Goal: Transaction & Acquisition: Book appointment/travel/reservation

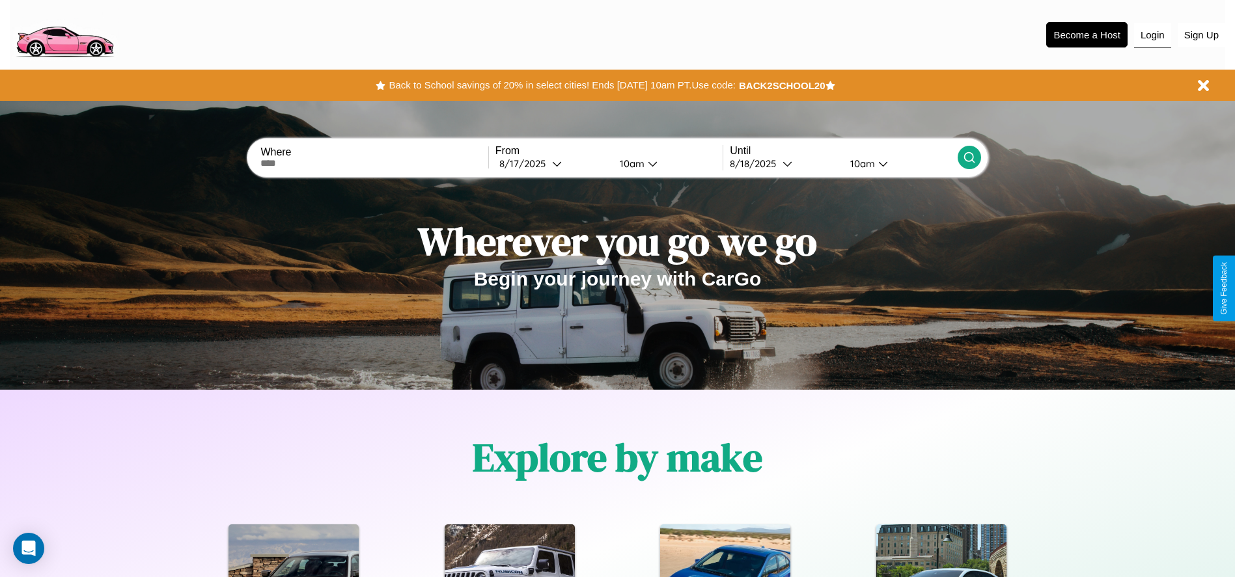
click at [1152, 35] on button "Login" at bounding box center [1152, 35] width 37 height 25
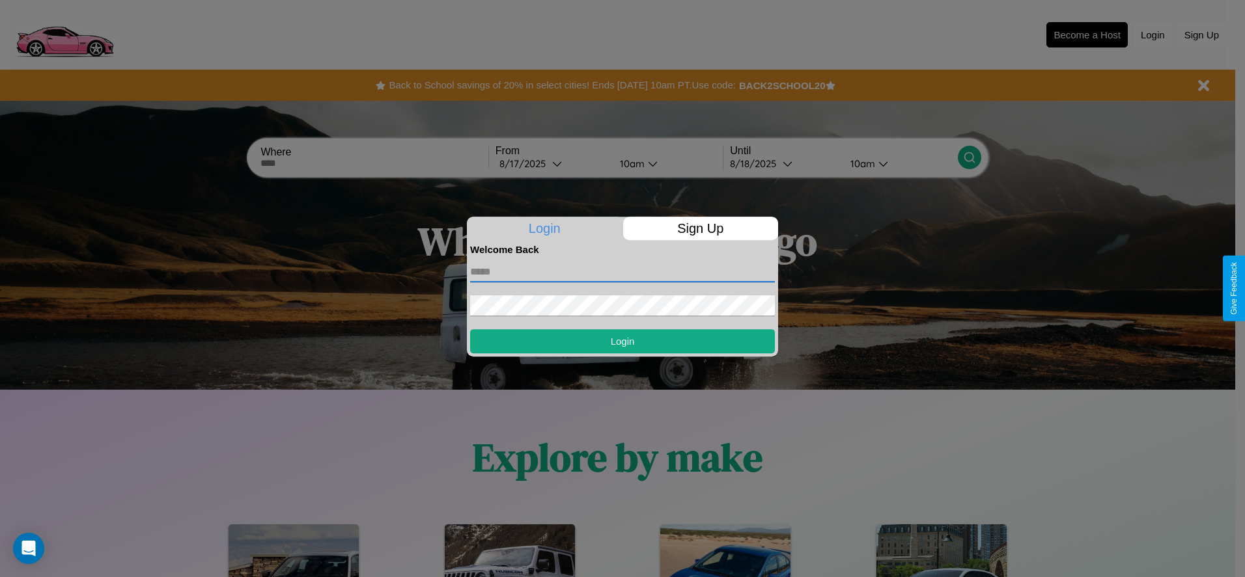
click at [622, 271] on input "text" at bounding box center [622, 272] width 305 height 21
type input "**********"
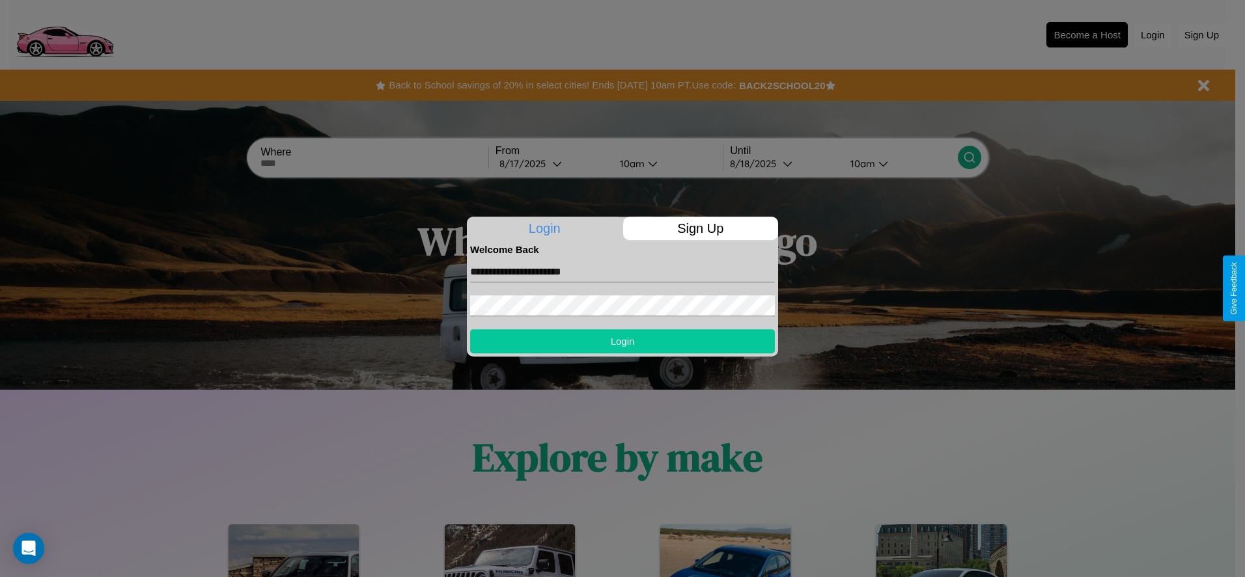
click at [622, 341] on button "Login" at bounding box center [622, 341] width 305 height 24
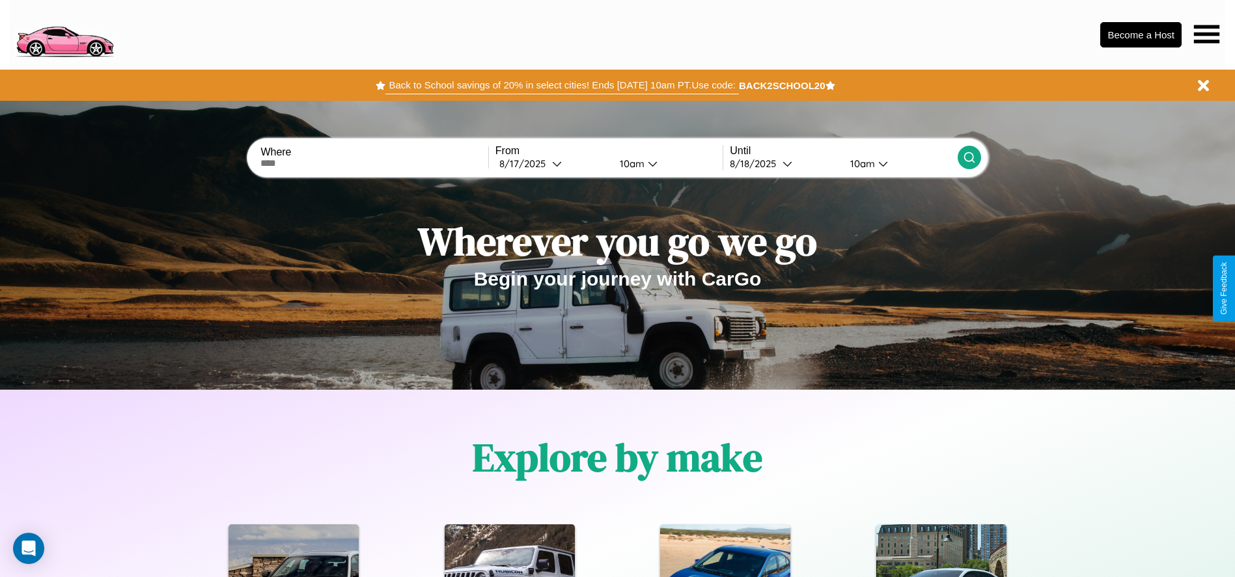
click at [562, 85] on button "Back to School savings of 20% in select cities! Ends 9/1 at 10am PT. Use code:" at bounding box center [561, 85] width 353 height 18
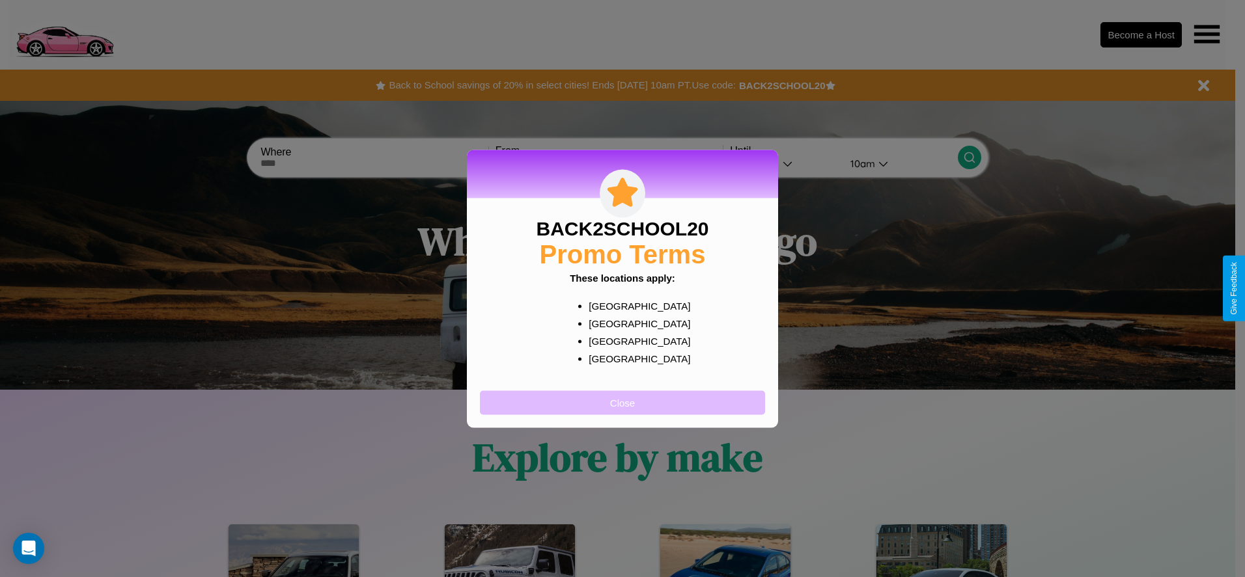
click at [622, 402] on button "Close" at bounding box center [622, 403] width 285 height 24
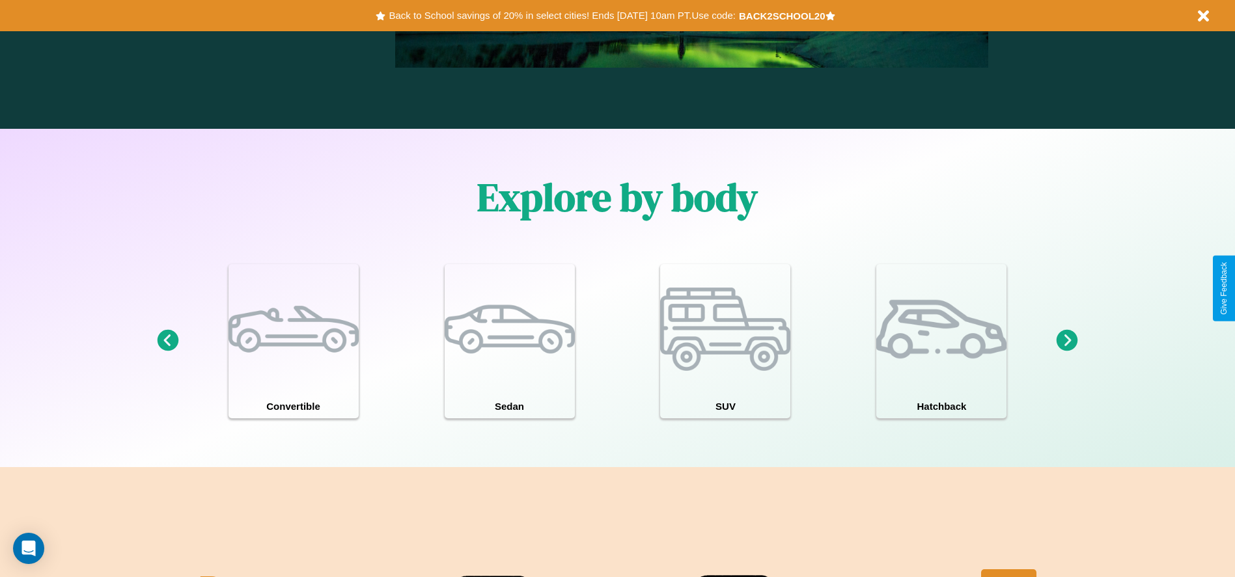
scroll to position [1136, 0]
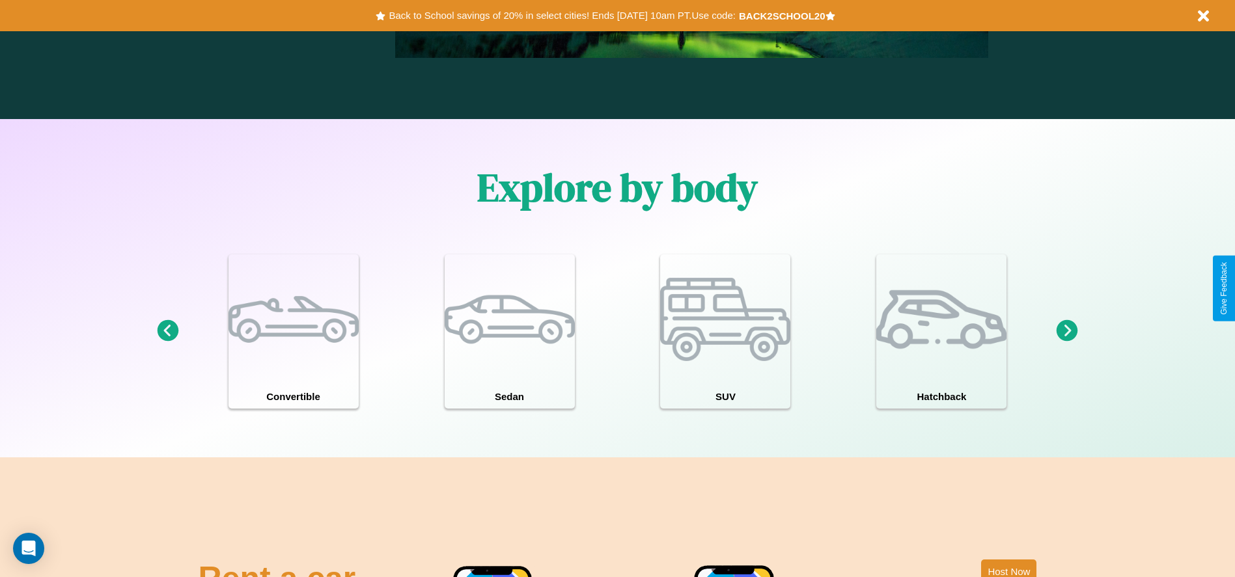
click at [1067, 331] on icon at bounding box center [1067, 330] width 21 height 21
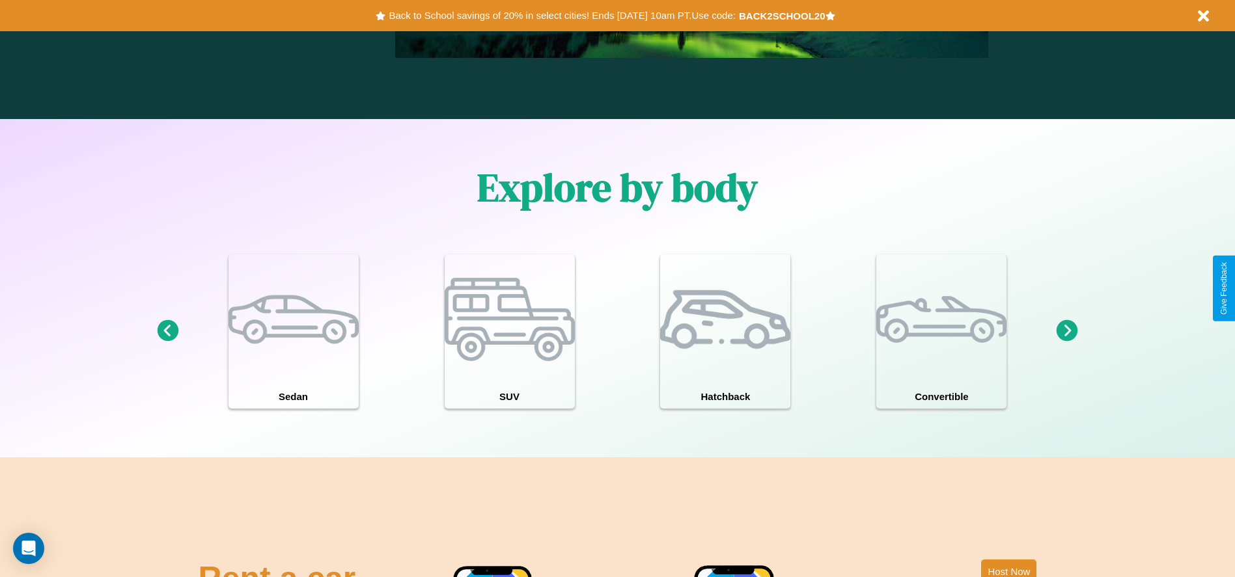
click at [167, 331] on icon at bounding box center [167, 330] width 21 height 21
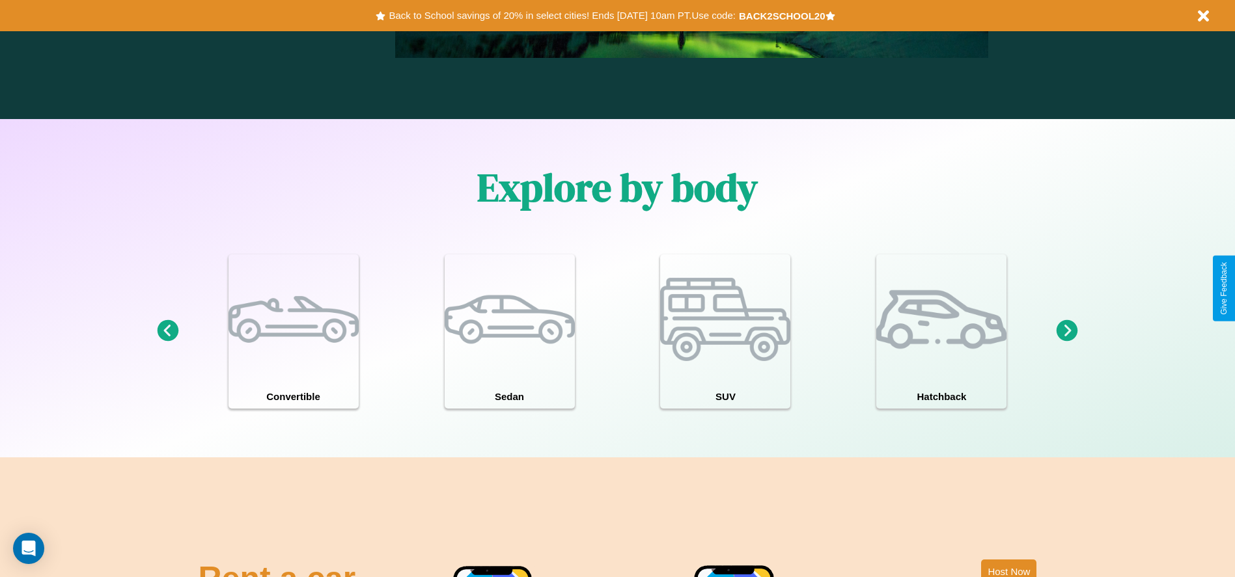
click at [1067, 331] on icon at bounding box center [1067, 330] width 21 height 21
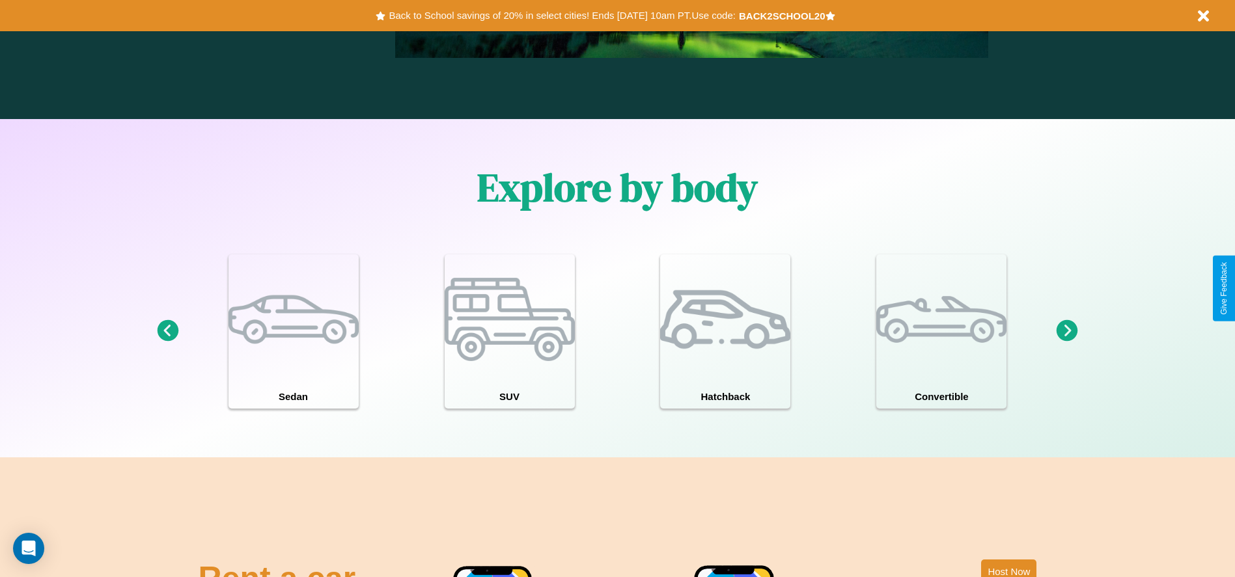
click at [1067, 331] on icon at bounding box center [1067, 330] width 21 height 21
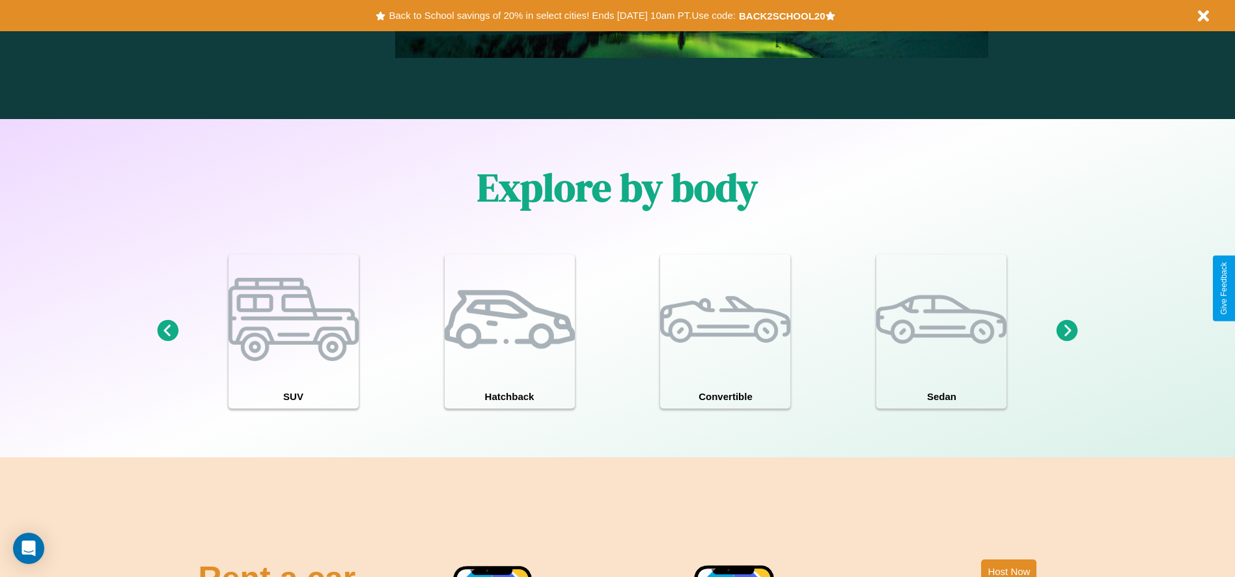
click at [1067, 331] on icon at bounding box center [1067, 330] width 21 height 21
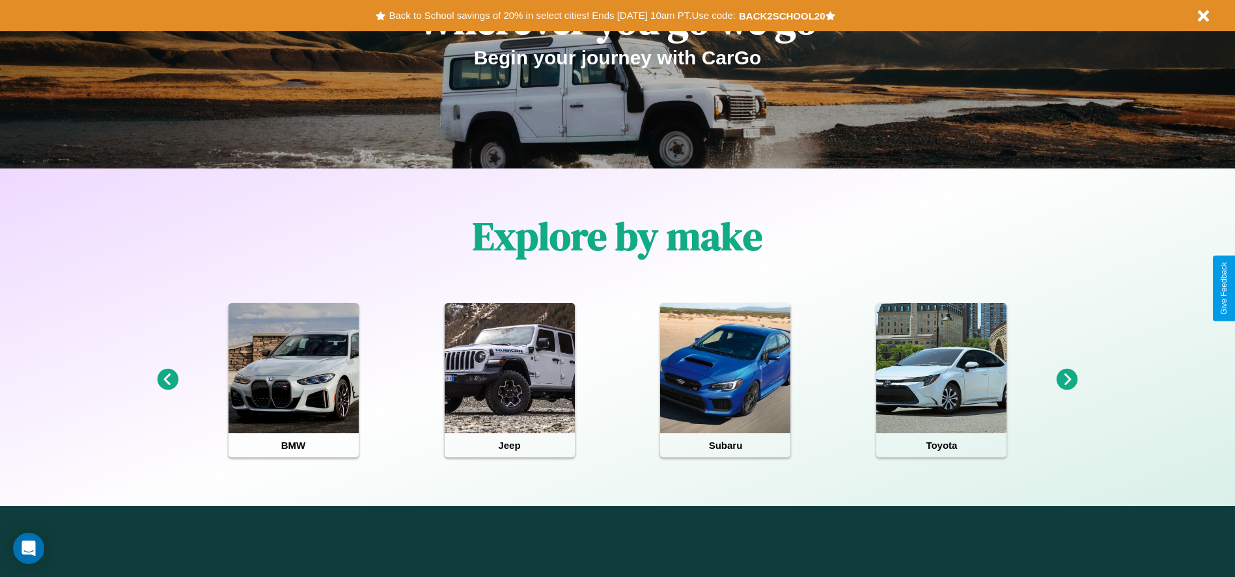
scroll to position [0, 0]
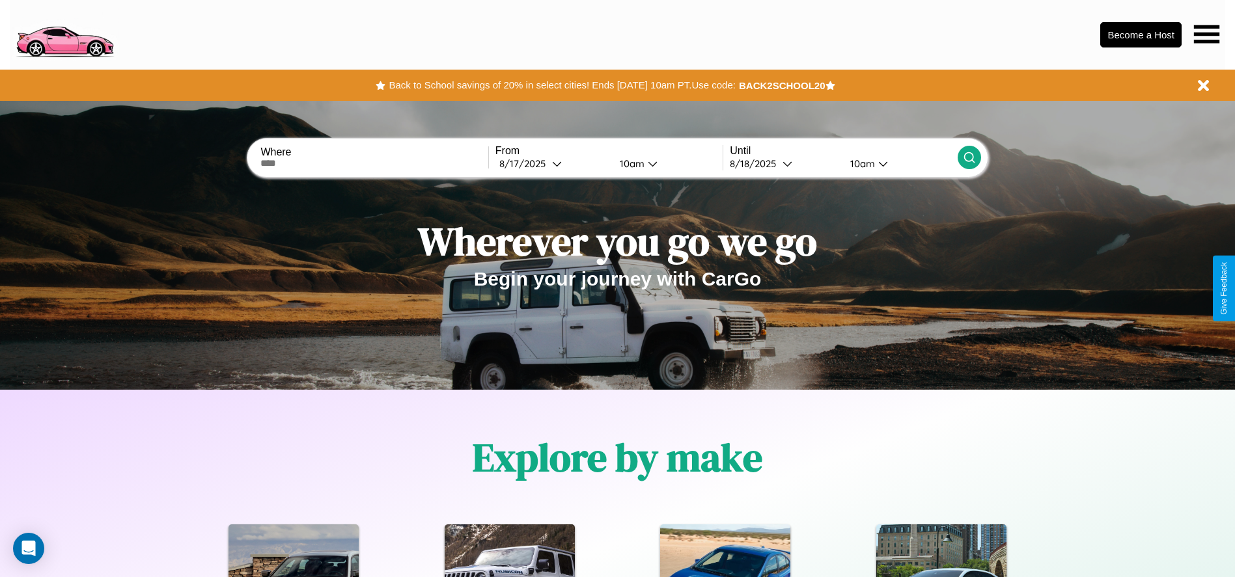
click at [374, 163] on input "text" at bounding box center [373, 163] width 227 height 10
type input "****"
click at [552, 163] on icon at bounding box center [557, 164] width 10 height 10
select select "*"
select select "****"
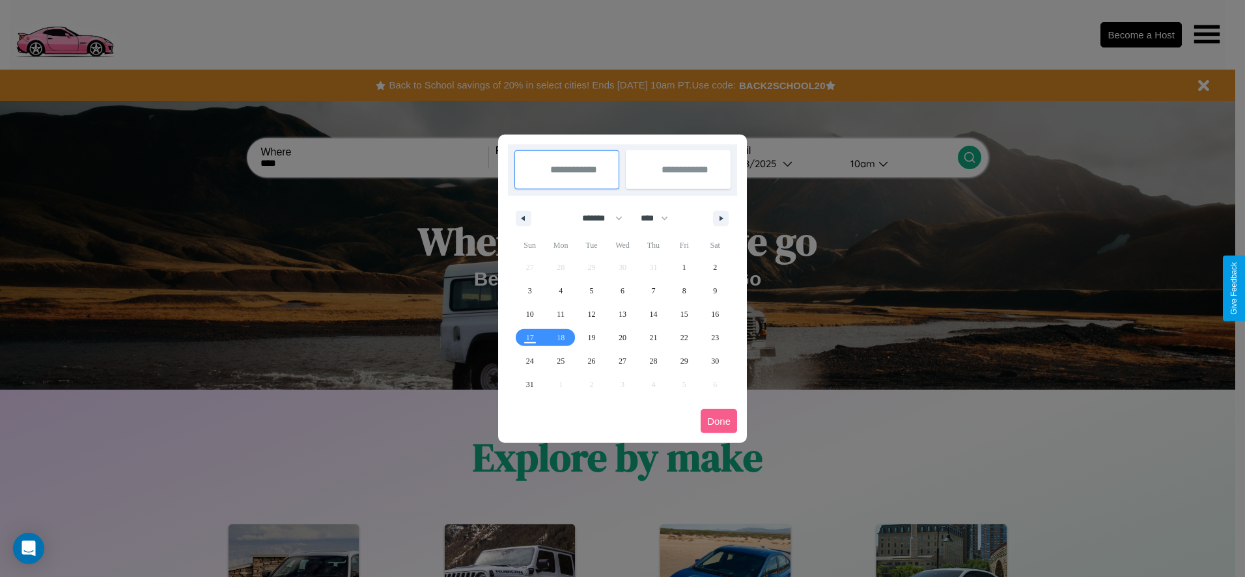
click at [596, 218] on select "******* ******** ***** ***** *** **** **** ****** ********* ******* ******** **…" at bounding box center [599, 218] width 55 height 21
select select "*"
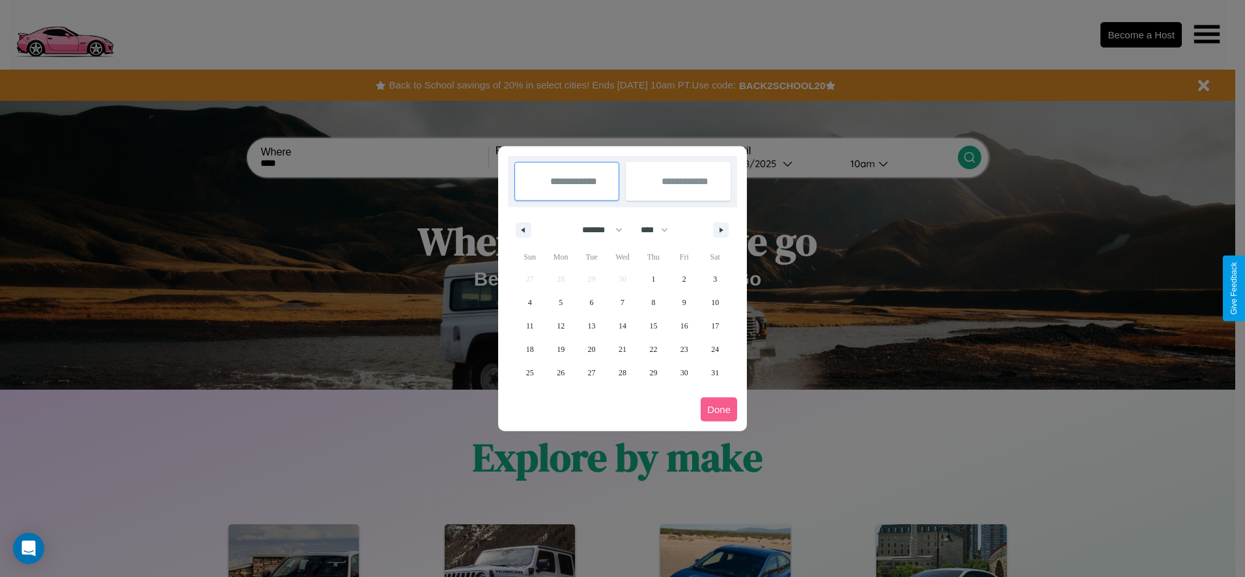
click at [660, 230] on select "**** **** **** **** **** **** **** **** **** **** **** **** **** **** **** ****…" at bounding box center [653, 229] width 39 height 21
select select "****"
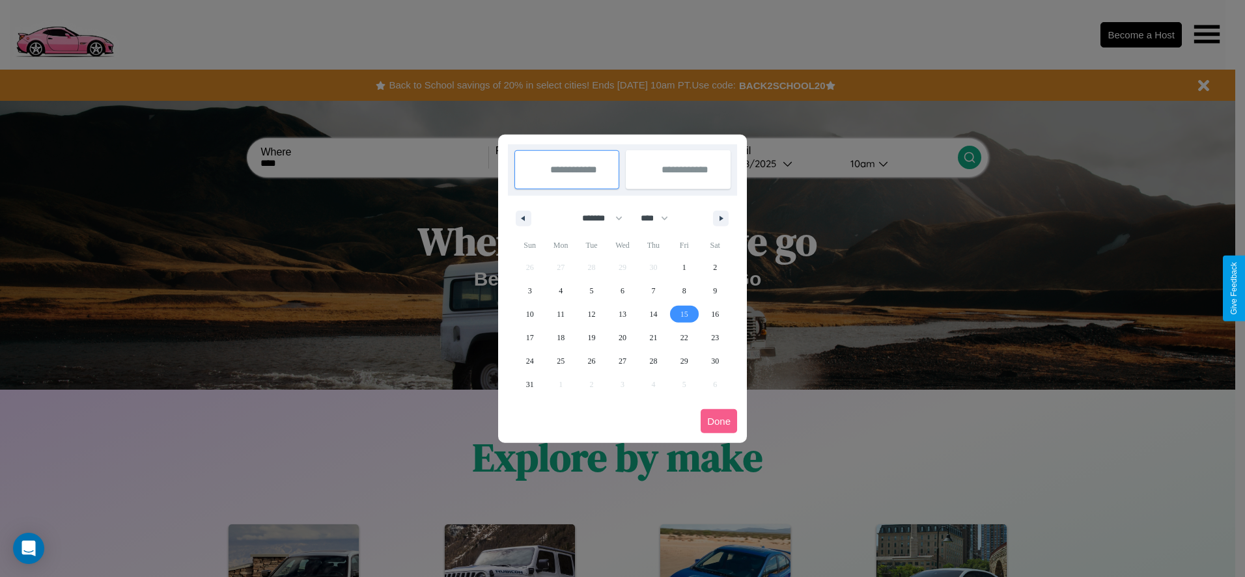
click at [684, 314] on span "15" at bounding box center [684, 314] width 8 height 23
type input "**********"
click at [529, 361] on span "24" at bounding box center [530, 361] width 8 height 23
type input "**********"
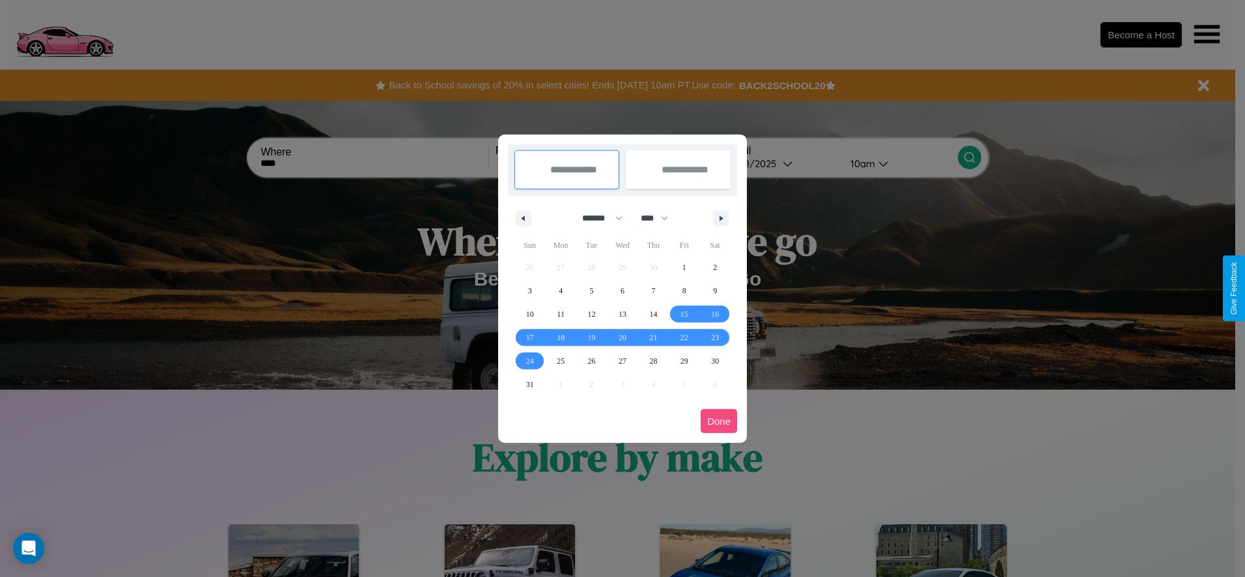
click at [719, 421] on button "Done" at bounding box center [719, 422] width 36 height 24
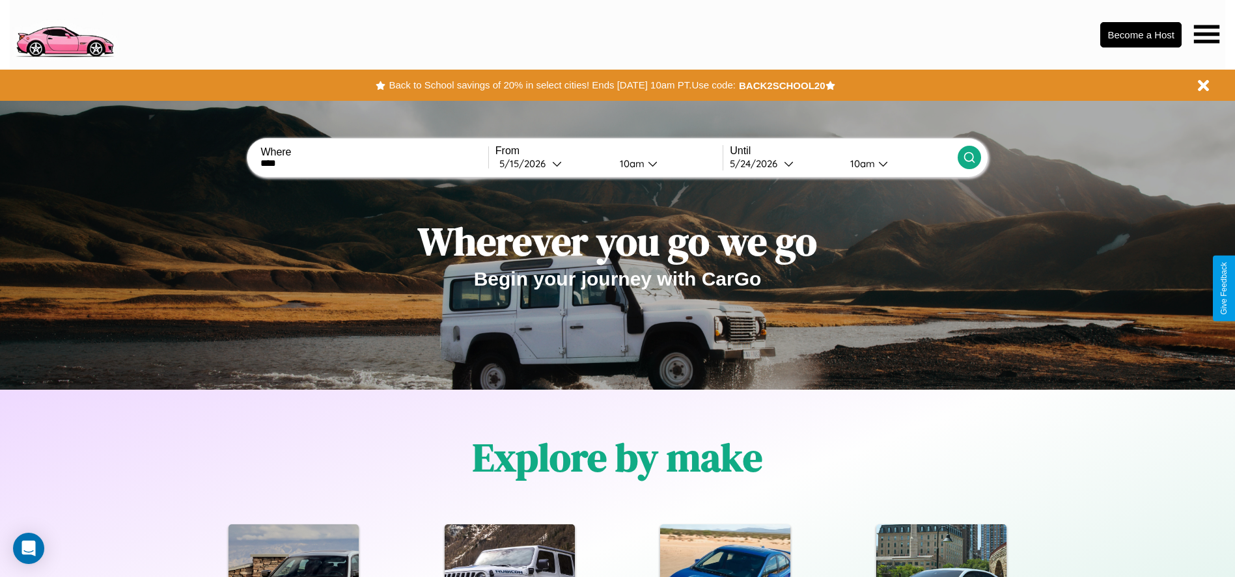
click at [969, 158] on icon at bounding box center [969, 157] width 13 height 13
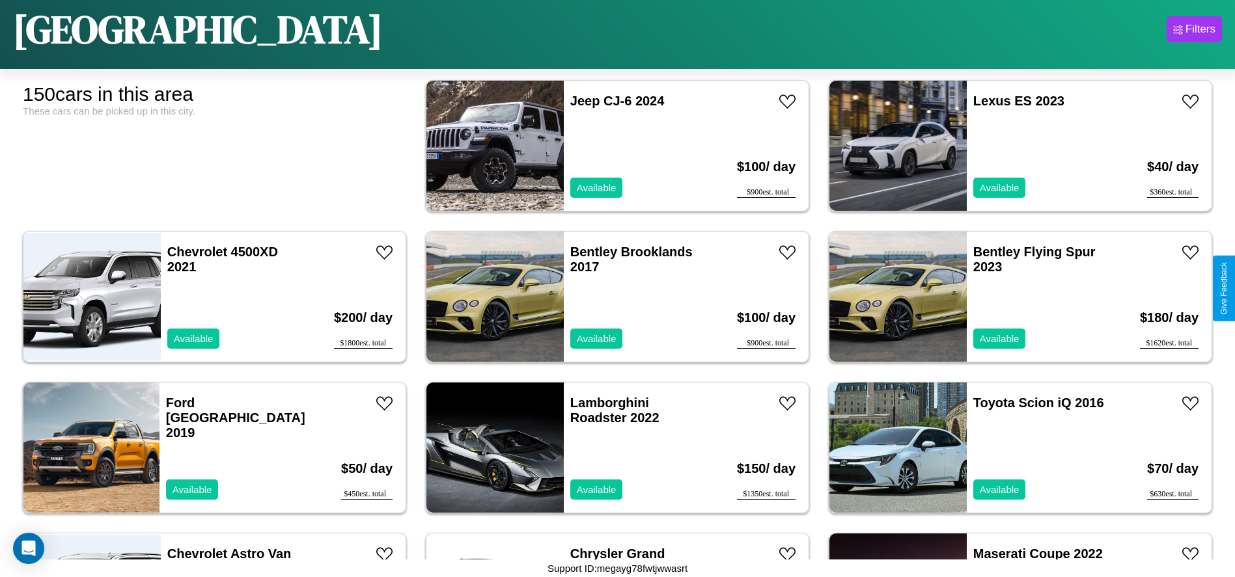
scroll to position [2713, 0]
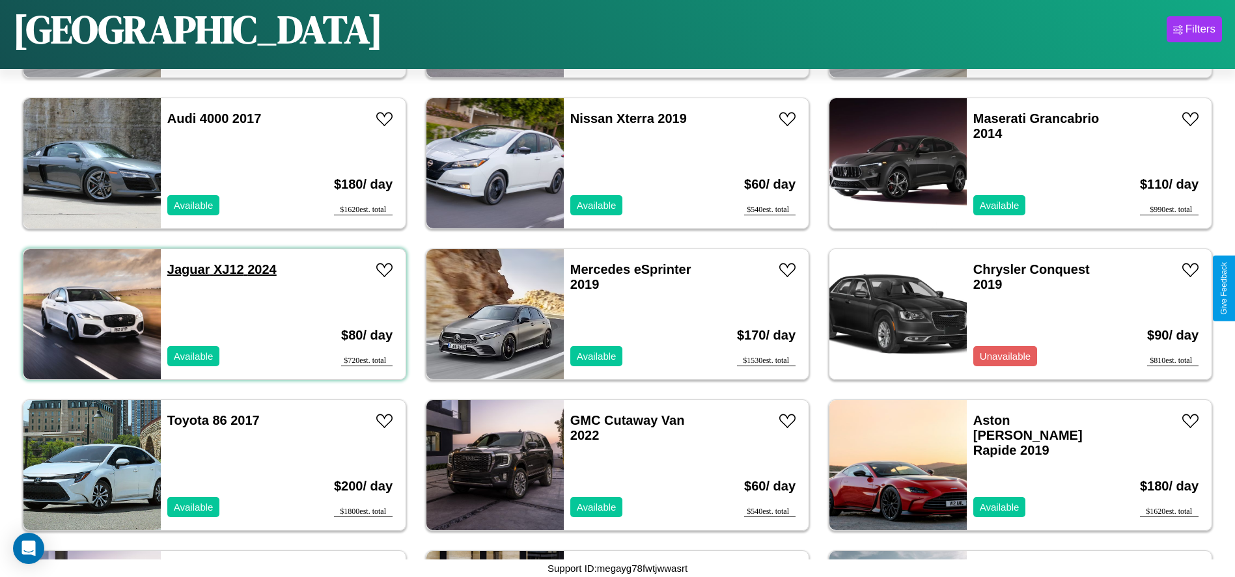
click at [187, 270] on link "Jaguar XJ12 2024" at bounding box center [221, 269] width 109 height 14
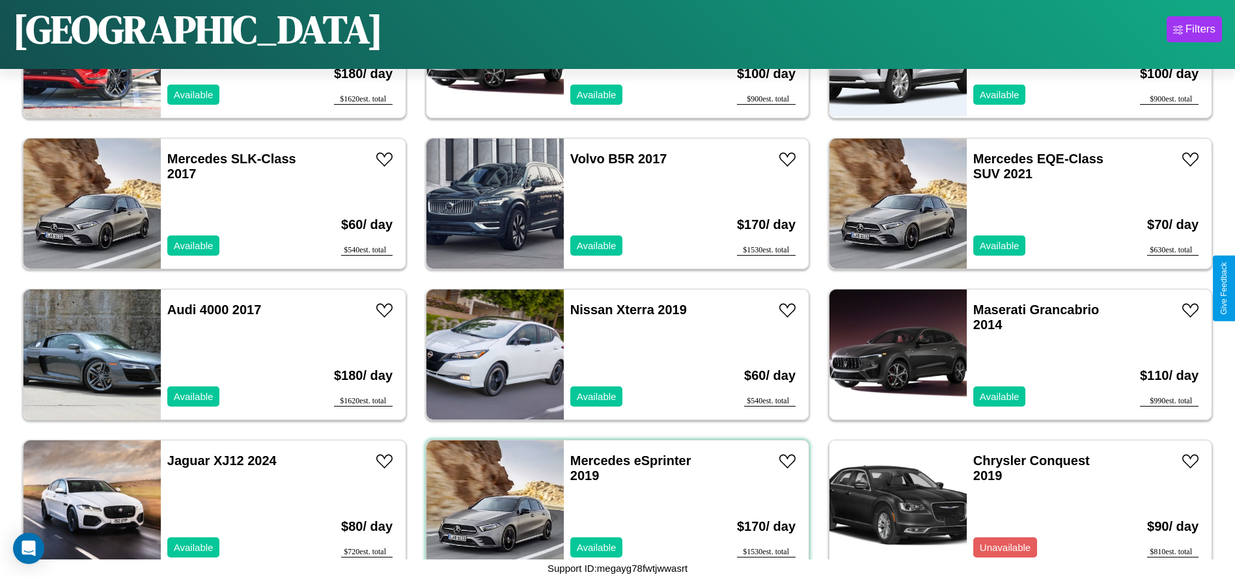
scroll to position [2260, 0]
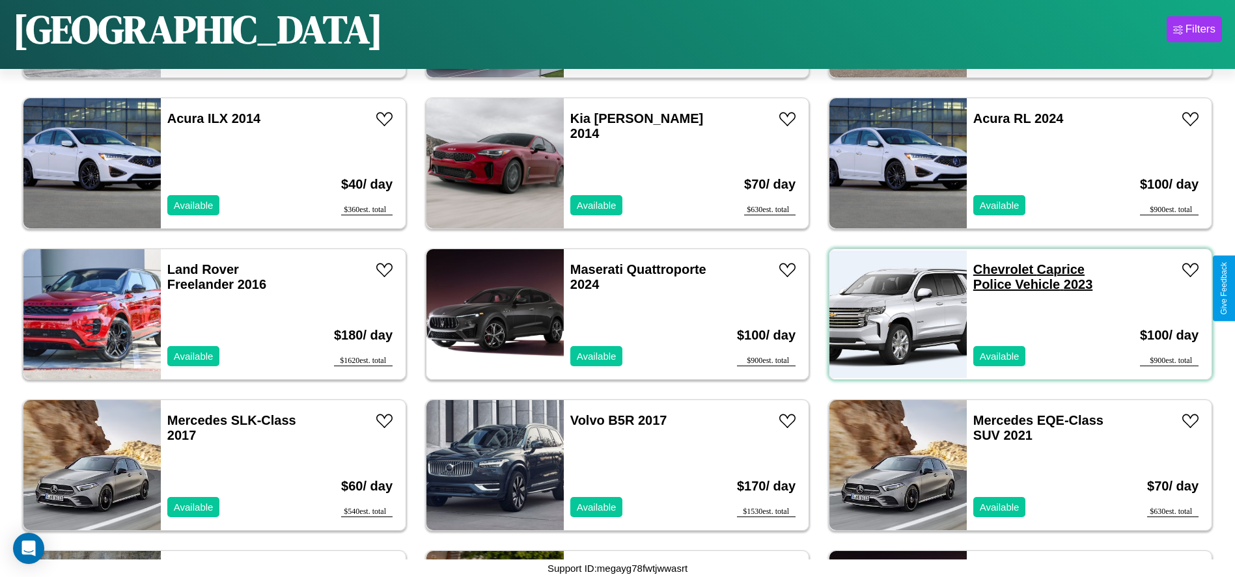
click at [995, 270] on link "Chevrolet Caprice Police Vehicle 2023" at bounding box center [1032, 276] width 119 height 29
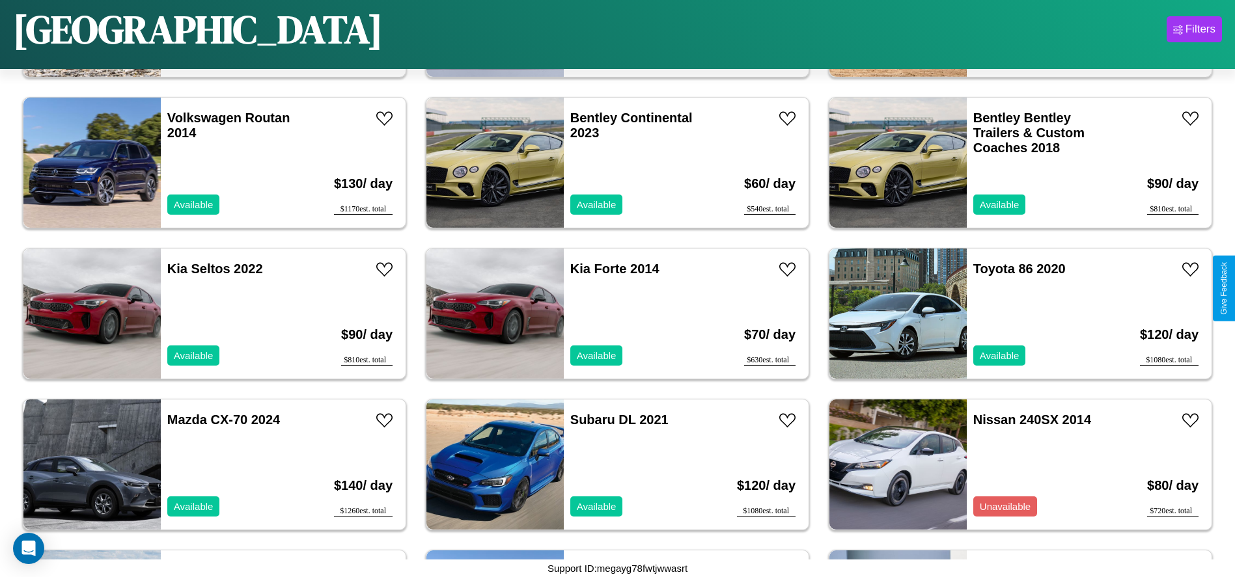
scroll to position [4525, 0]
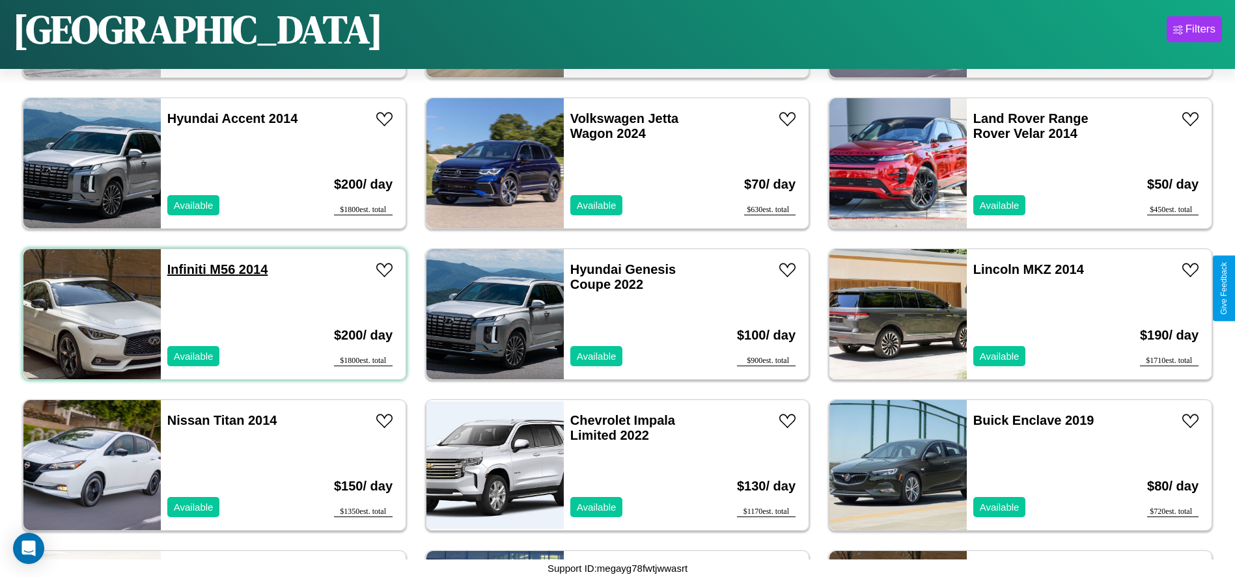
click at [185, 270] on link "Infiniti M56 2014" at bounding box center [217, 269] width 101 height 14
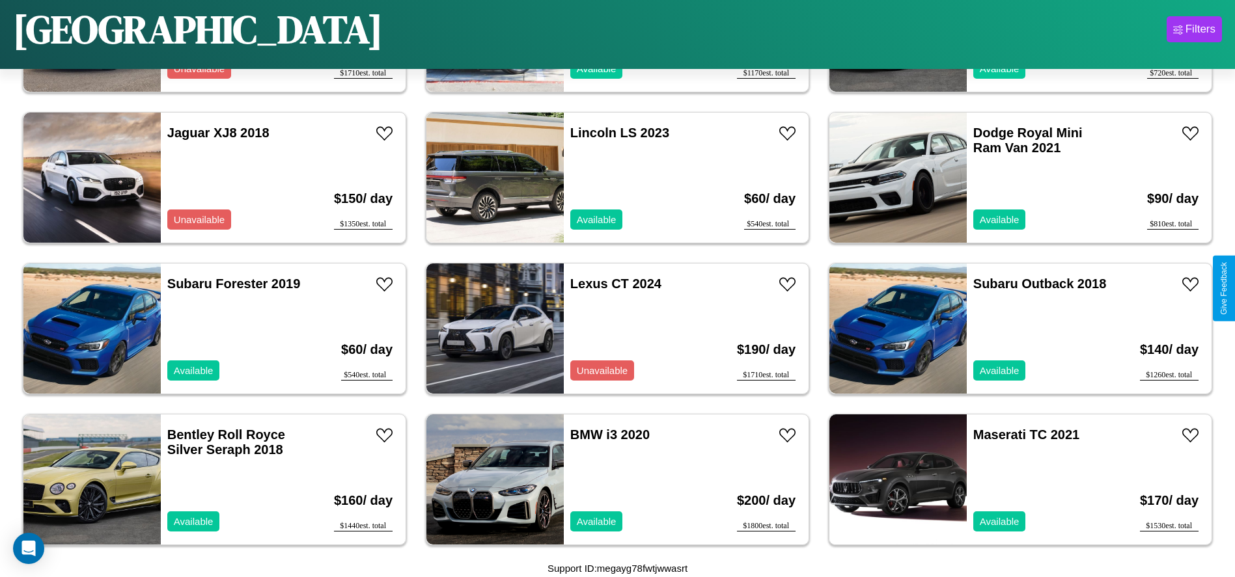
scroll to position [1051, 0]
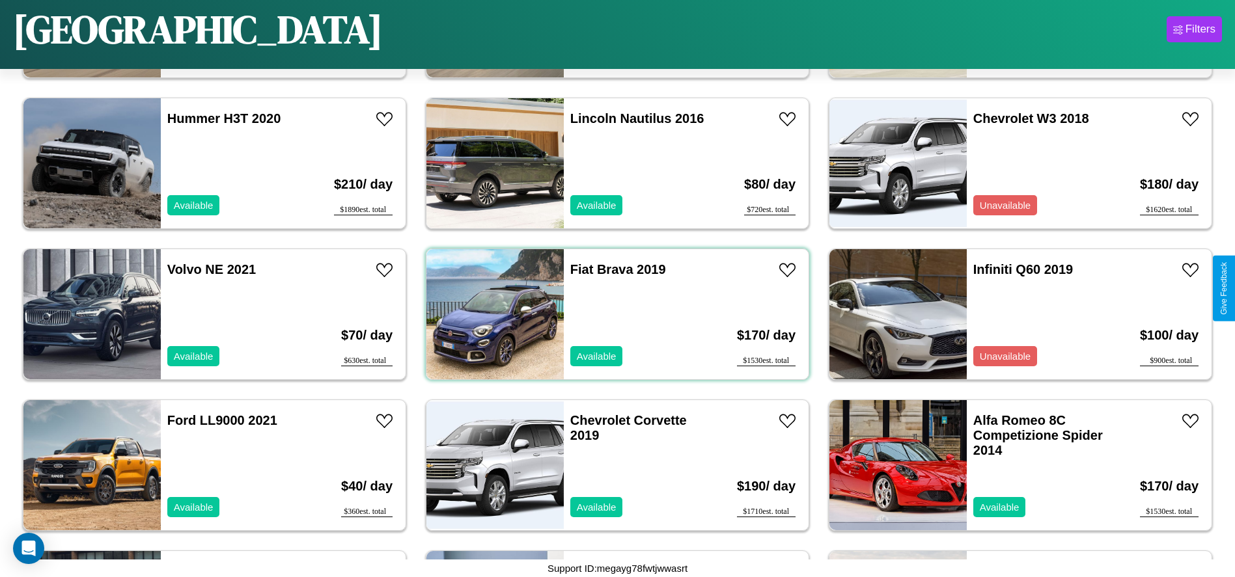
click at [613, 314] on div "Fiat Brava 2019 Available" at bounding box center [639, 314] width 150 height 130
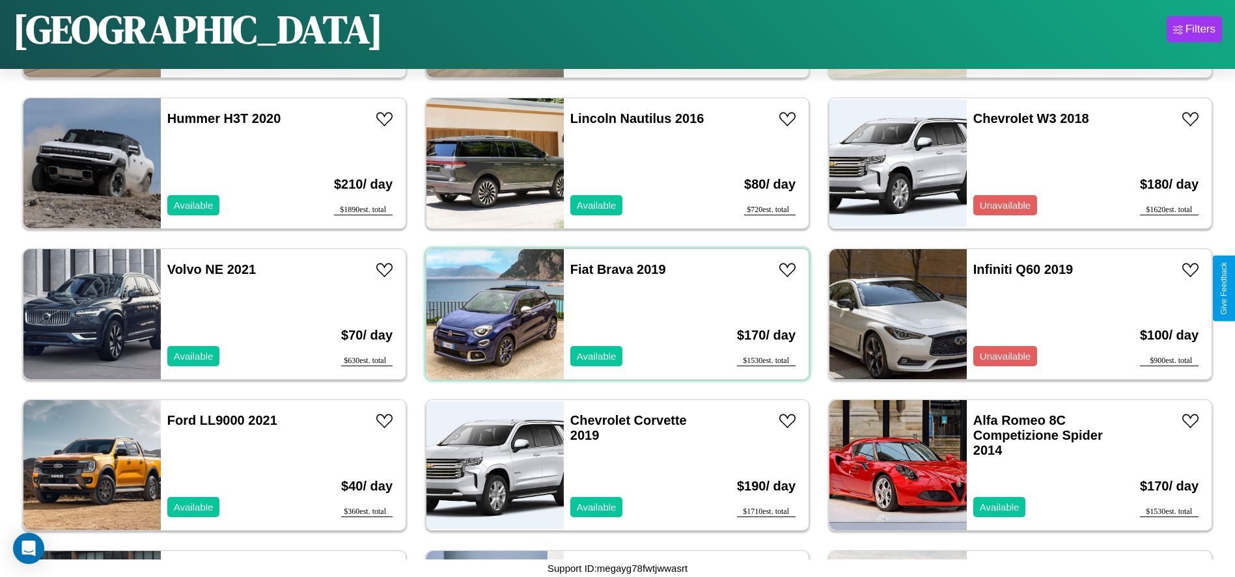
click at [613, 314] on div "Fiat Brava 2019 Available" at bounding box center [639, 314] width 150 height 130
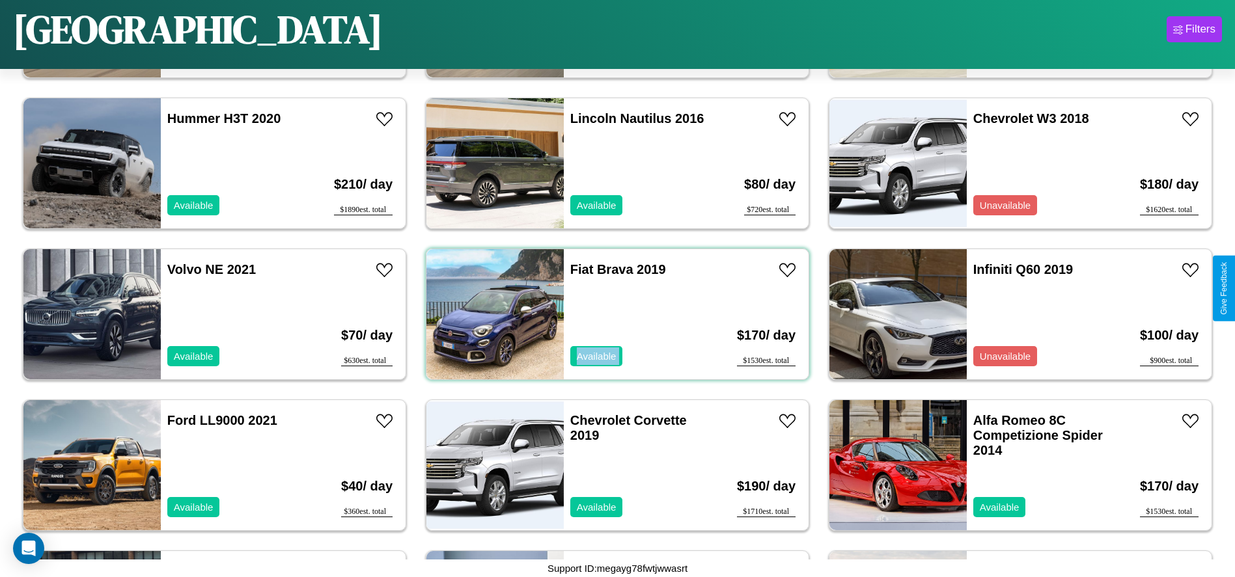
click at [613, 314] on div "Fiat Brava 2019 Available" at bounding box center [639, 314] width 150 height 130
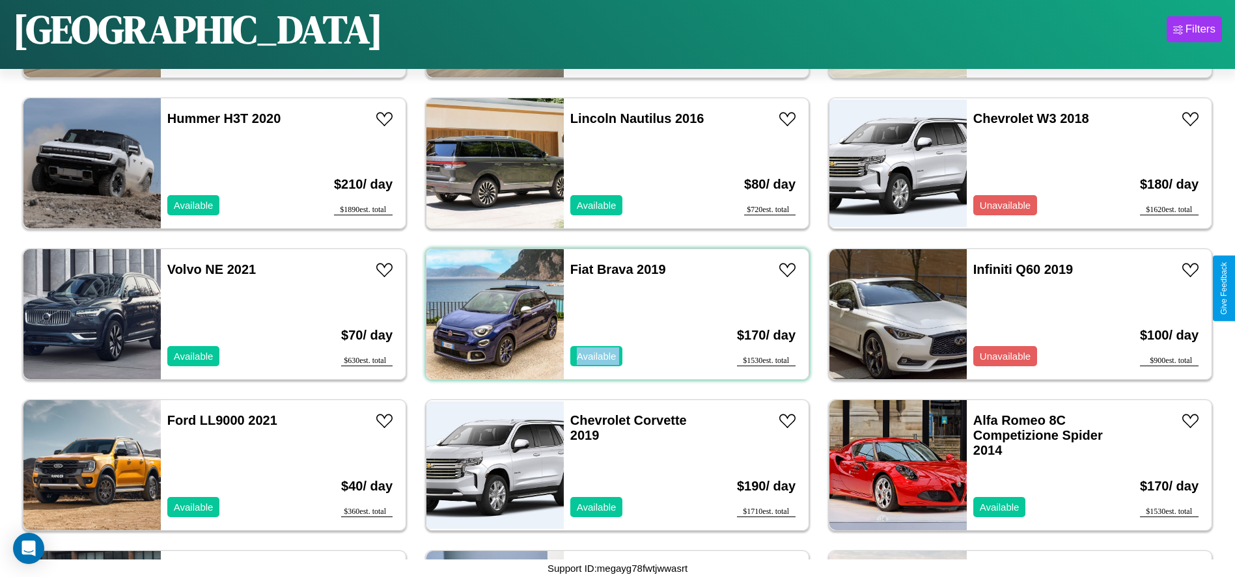
click at [613, 314] on div "Fiat Brava 2019 Available" at bounding box center [639, 314] width 150 height 130
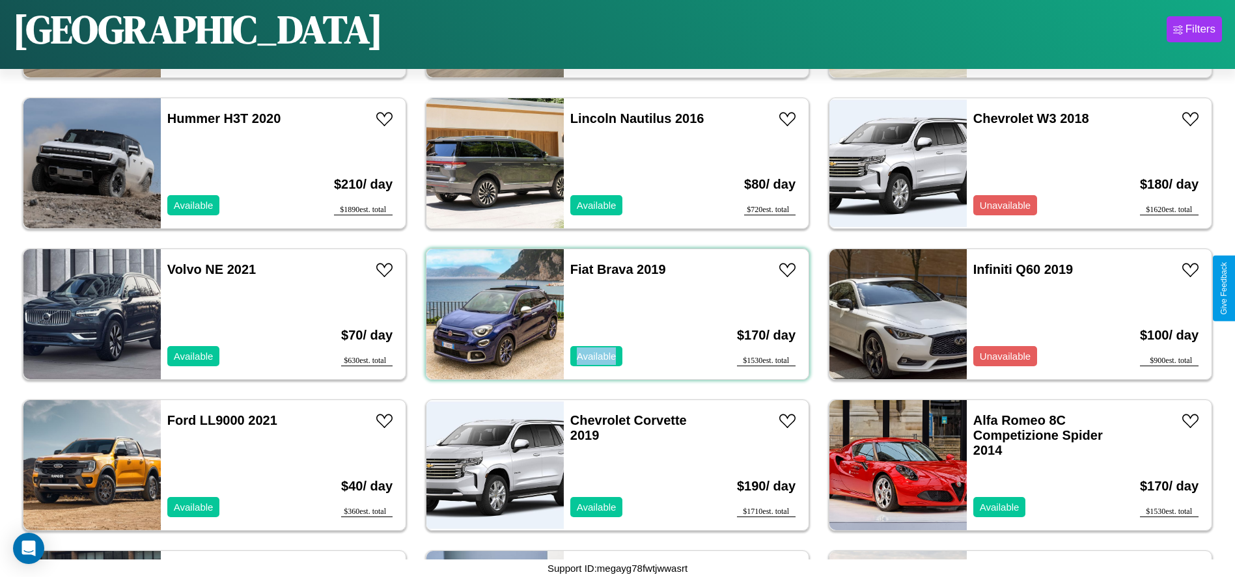
click at [613, 314] on div "Fiat Brava 2019 Available" at bounding box center [639, 314] width 150 height 130
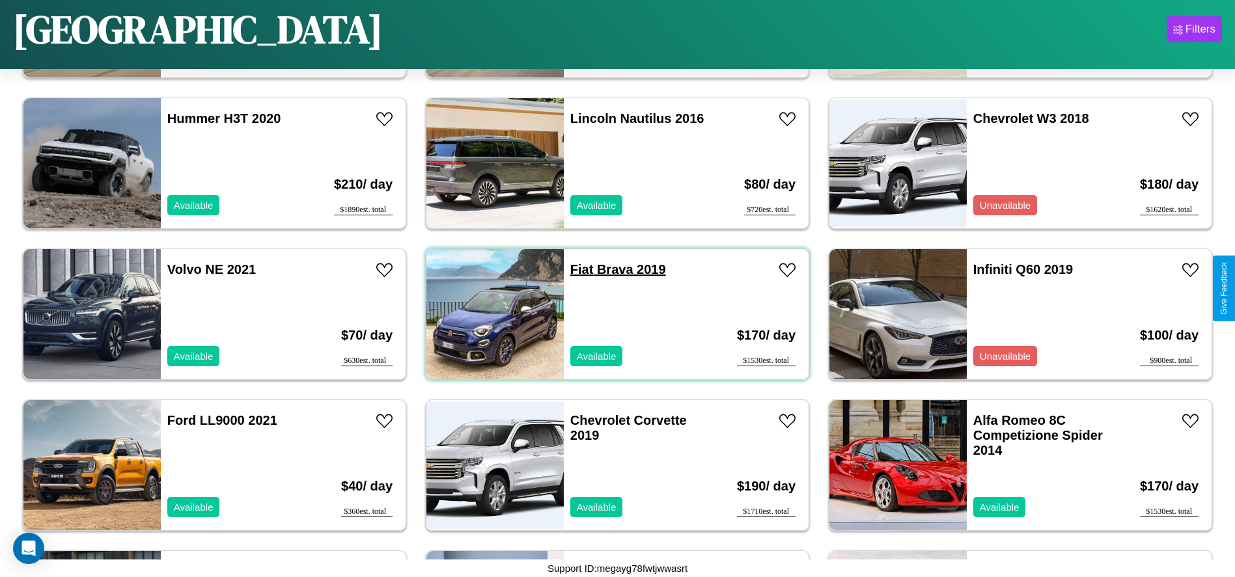
click at [577, 270] on link "Fiat Brava 2019" at bounding box center [618, 269] width 96 height 14
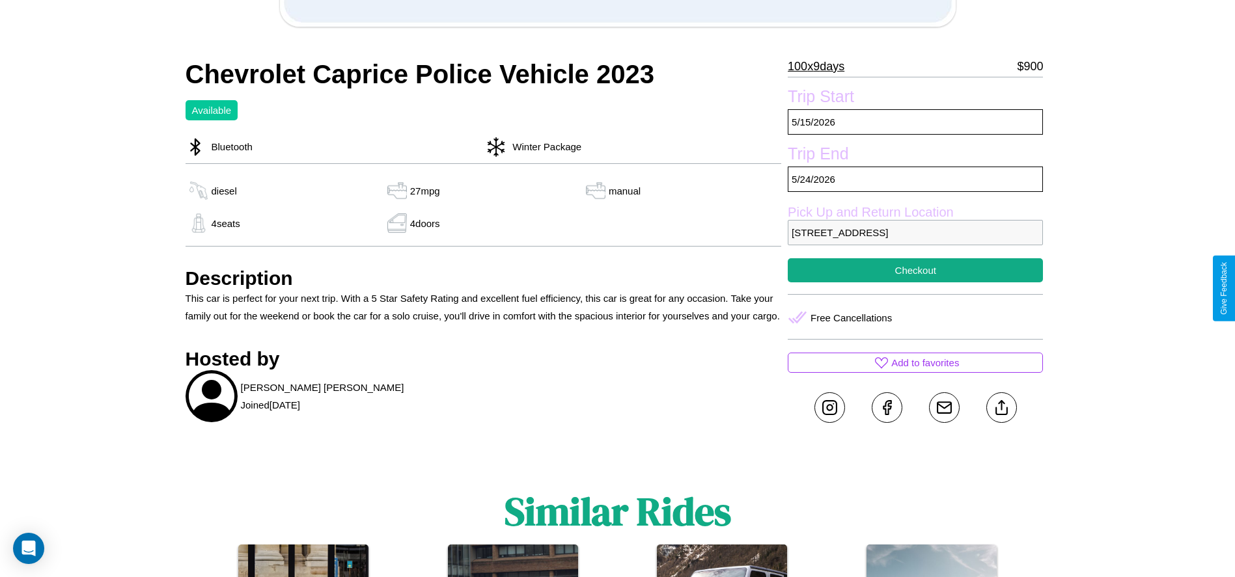
scroll to position [588, 0]
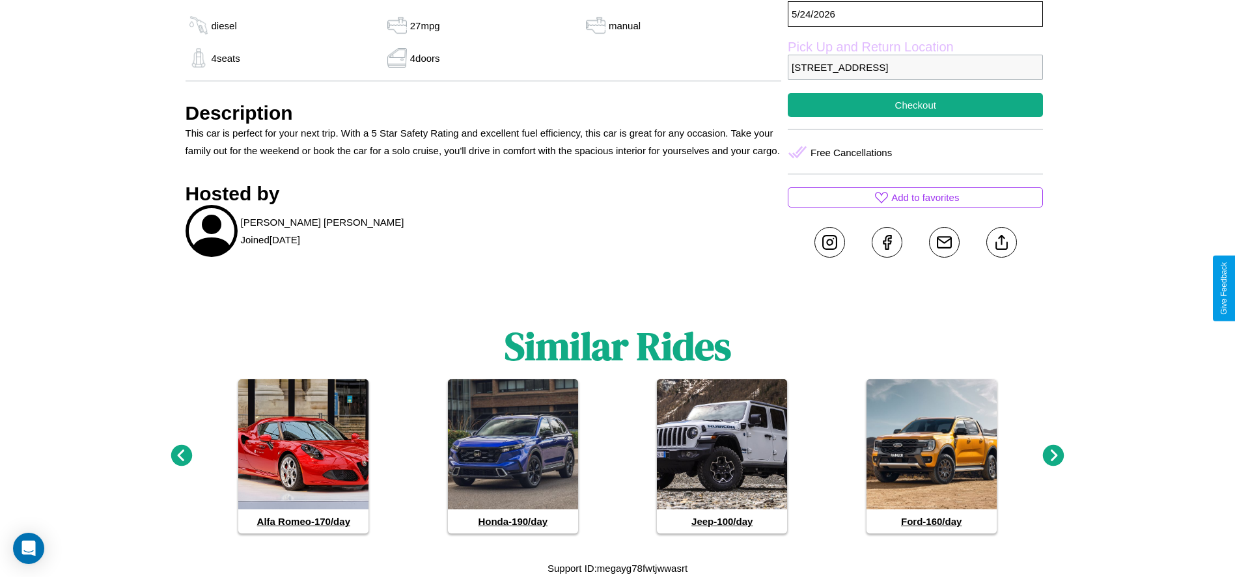
click at [181, 456] on icon at bounding box center [181, 455] width 21 height 21
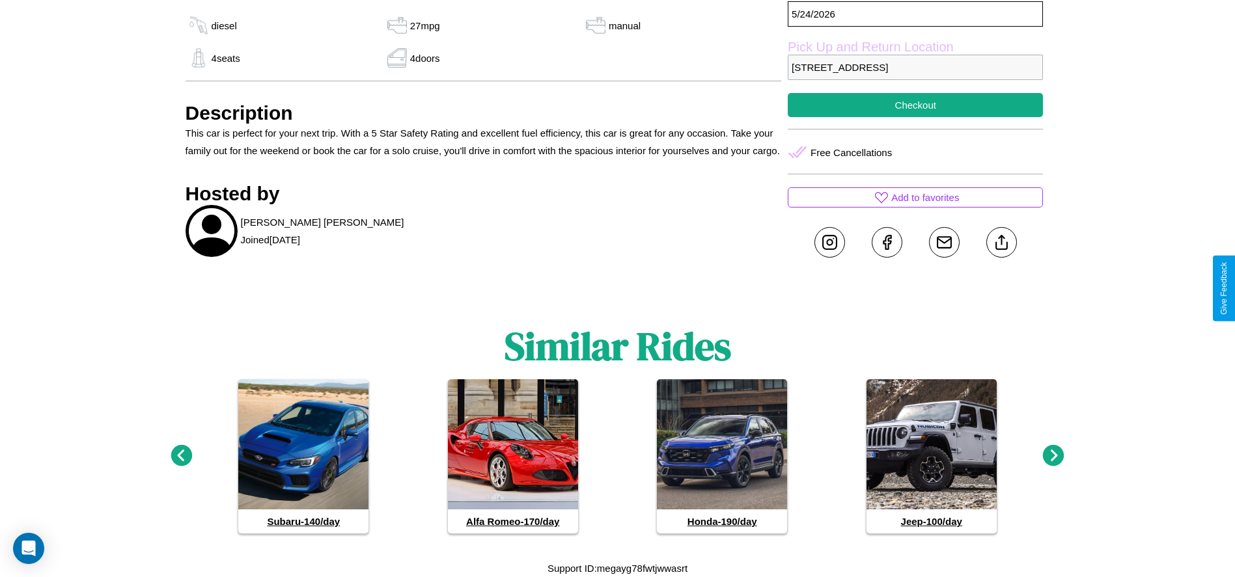
click at [1053, 456] on icon at bounding box center [1053, 455] width 21 height 21
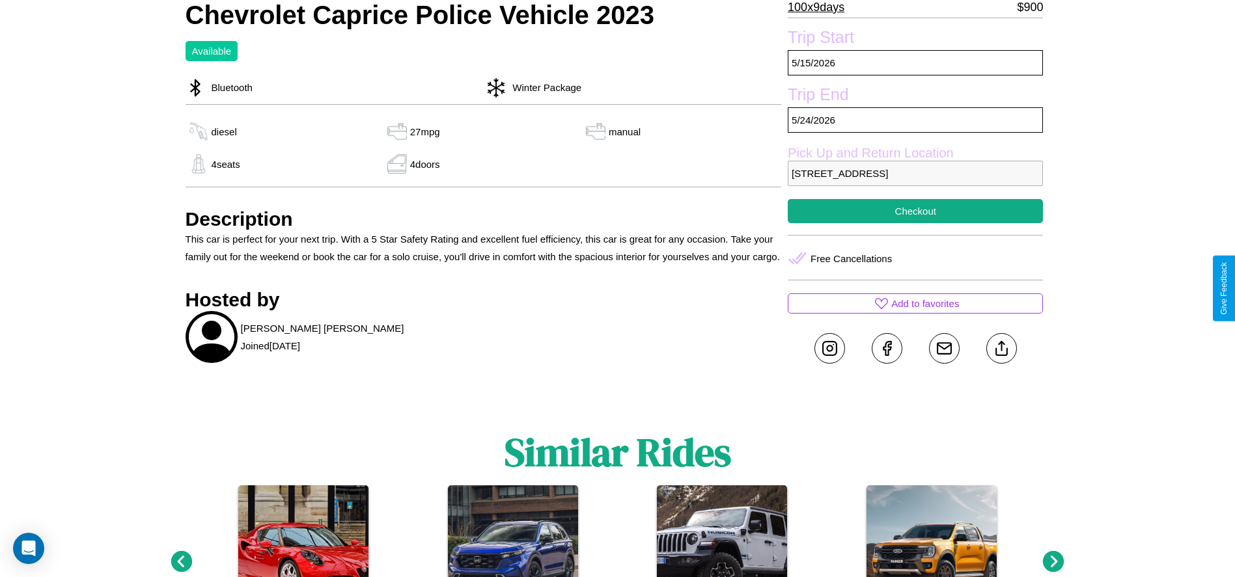
scroll to position [367, 0]
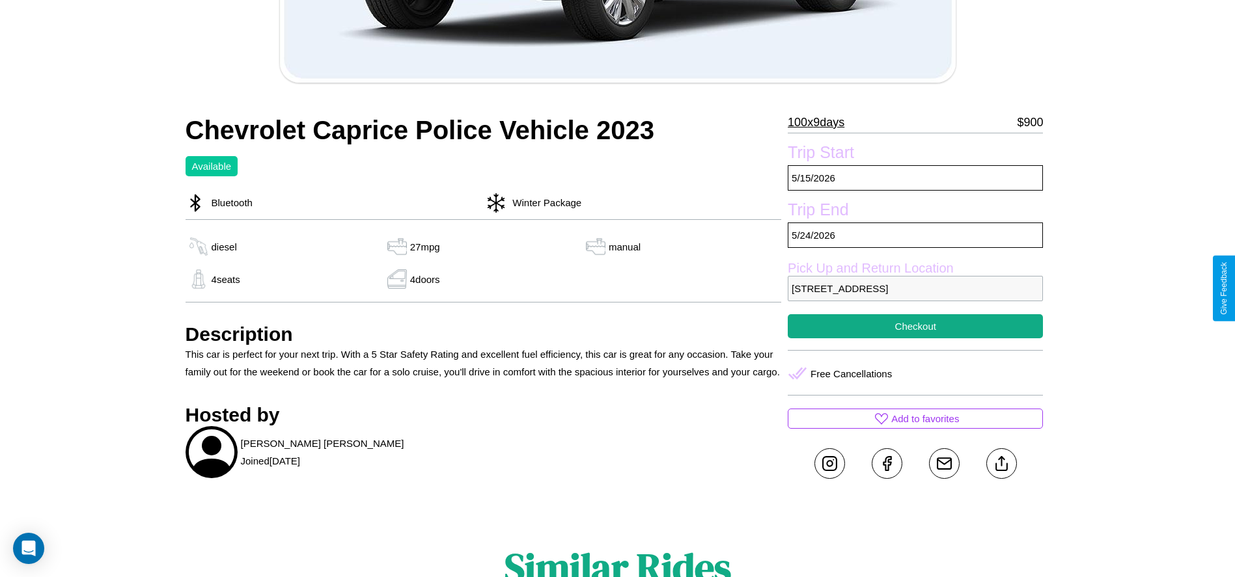
click at [915, 288] on p "[STREET_ADDRESS]" at bounding box center [915, 288] width 255 height 25
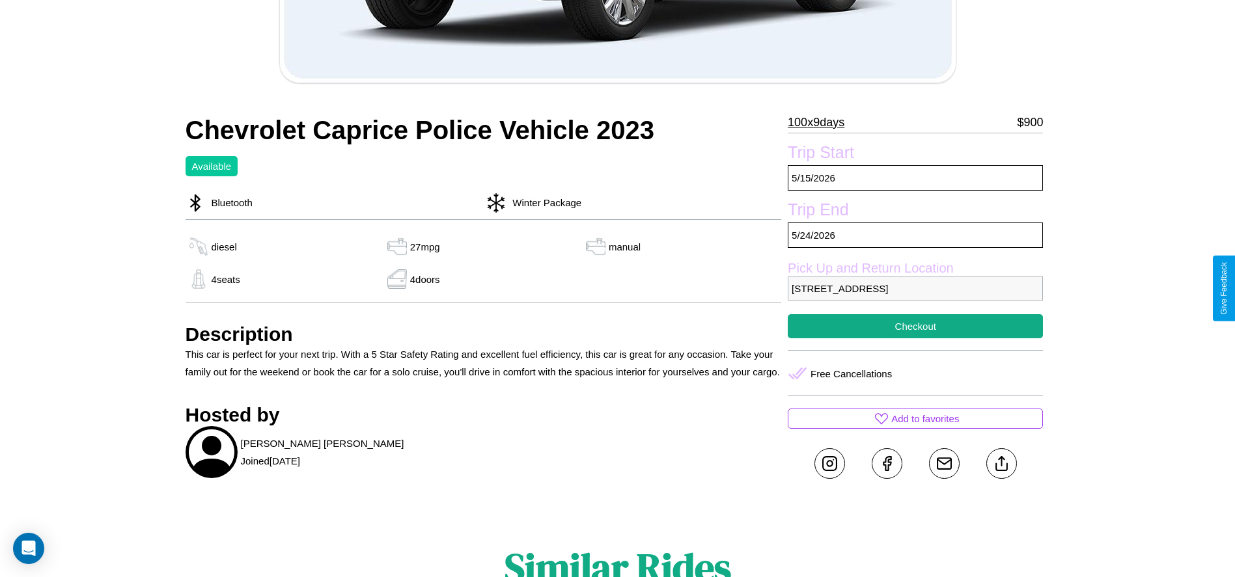
click at [915, 288] on p "[STREET_ADDRESS]" at bounding box center [915, 288] width 255 height 25
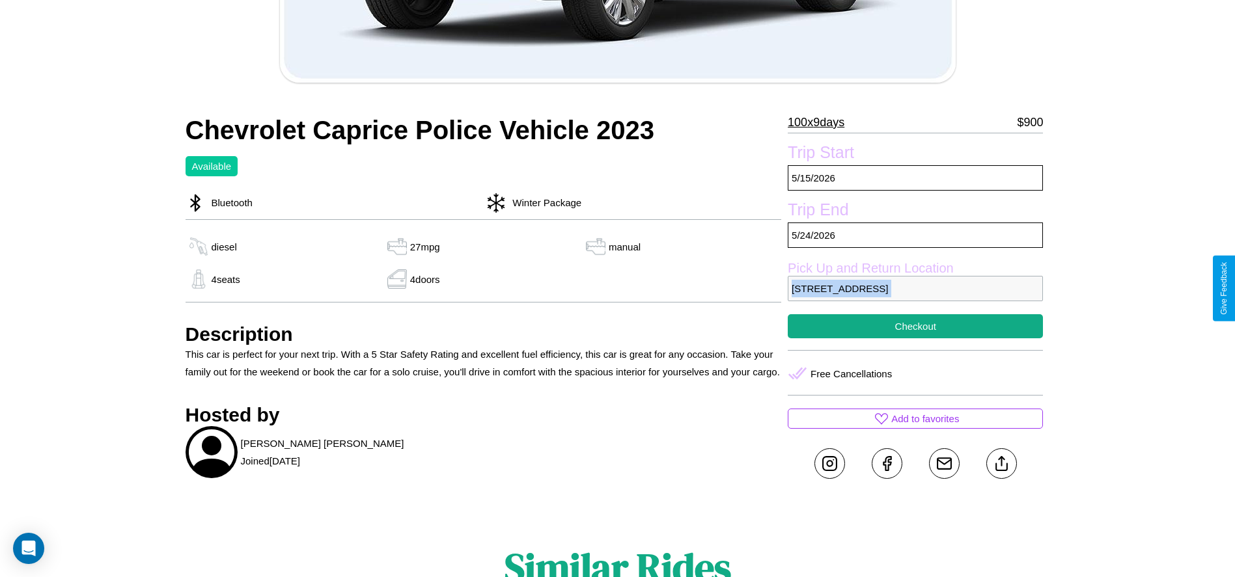
click at [915, 288] on p "[STREET_ADDRESS]" at bounding box center [915, 288] width 255 height 25
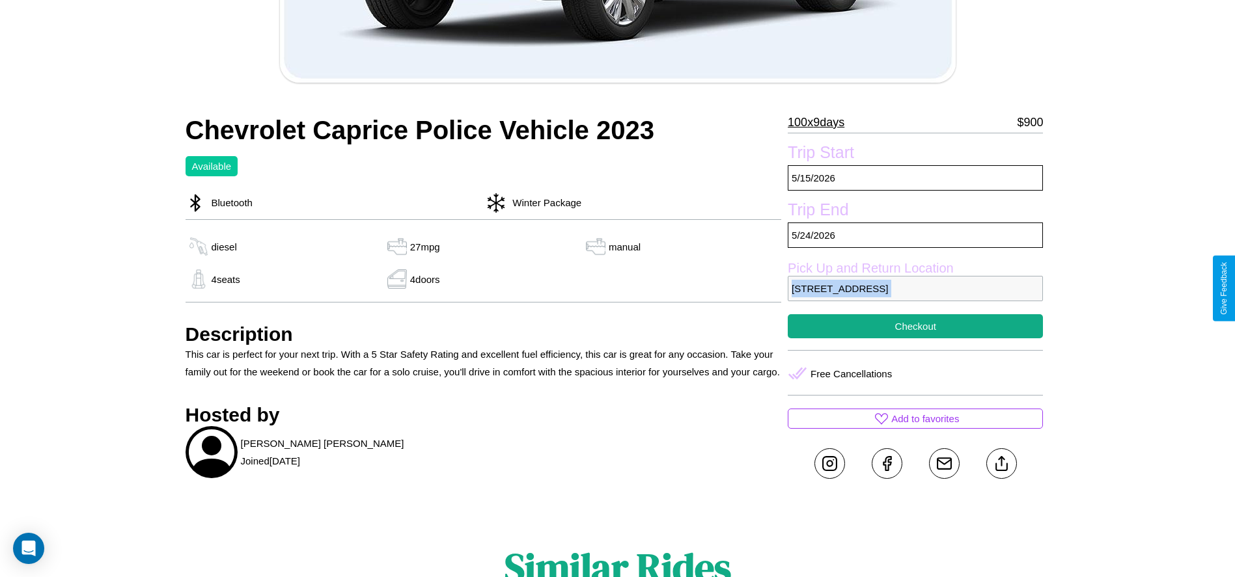
click at [915, 288] on p "[STREET_ADDRESS]" at bounding box center [915, 288] width 255 height 25
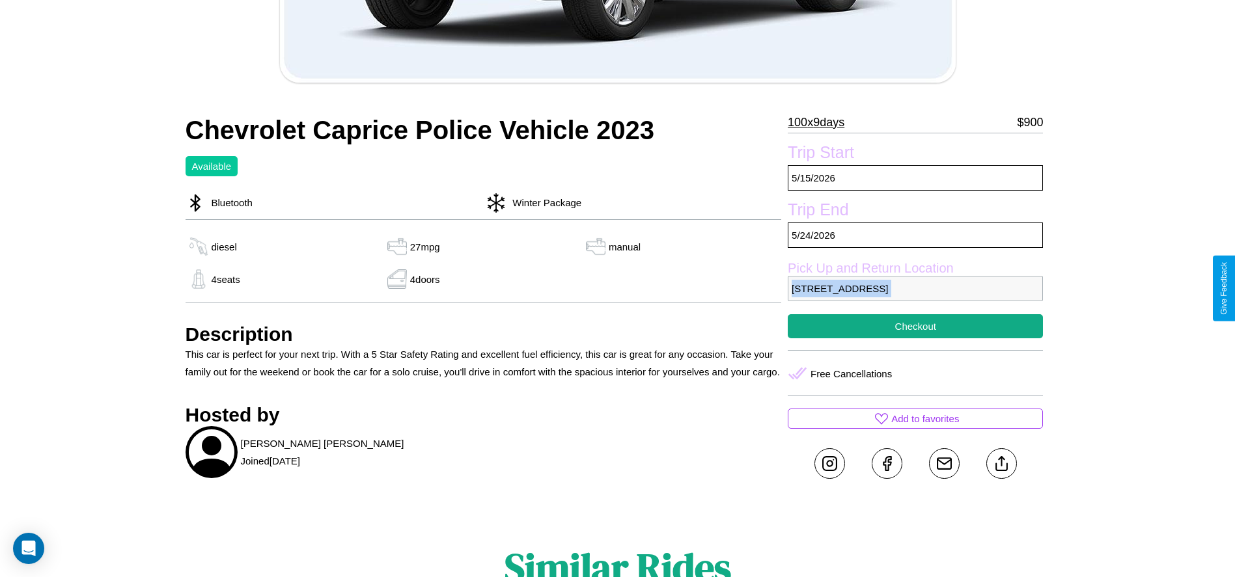
click at [915, 288] on p "[STREET_ADDRESS]" at bounding box center [915, 288] width 255 height 25
